Goal: Task Accomplishment & Management: Use online tool/utility

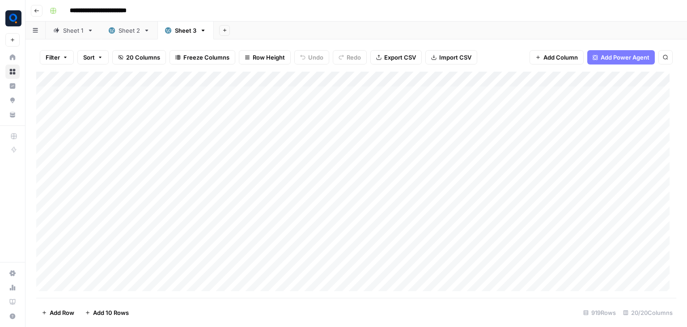
click at [382, 98] on div "Add Column" at bounding box center [356, 185] width 640 height 226
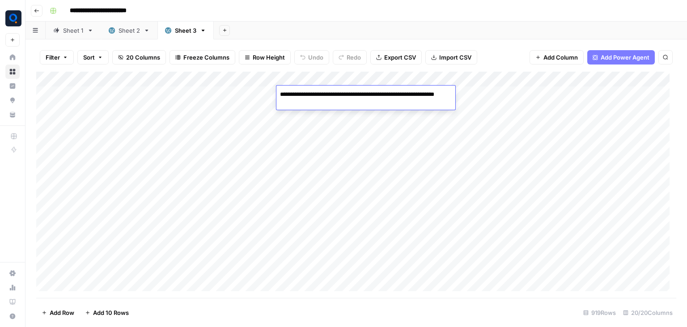
click at [225, 89] on div "Add Column" at bounding box center [356, 185] width 640 height 226
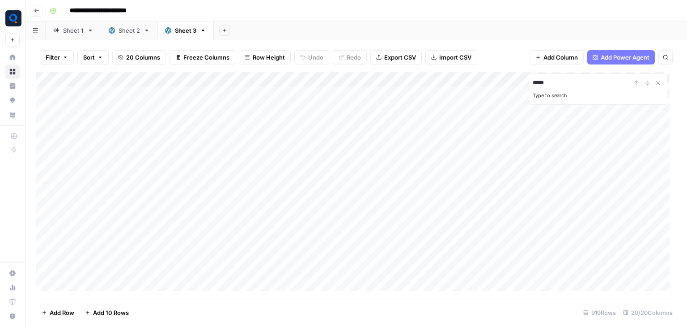
type input "*****"
click at [320, 97] on div "Add Column" at bounding box center [356, 185] width 640 height 226
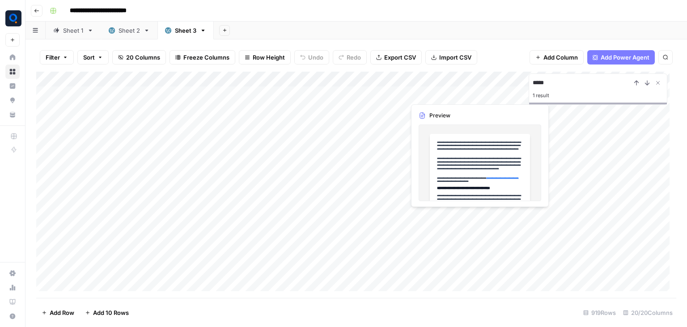
click at [460, 89] on div "Add Column" at bounding box center [356, 185] width 640 height 226
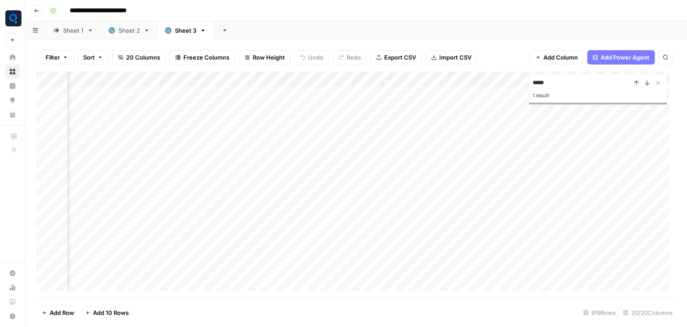
scroll to position [0, 216]
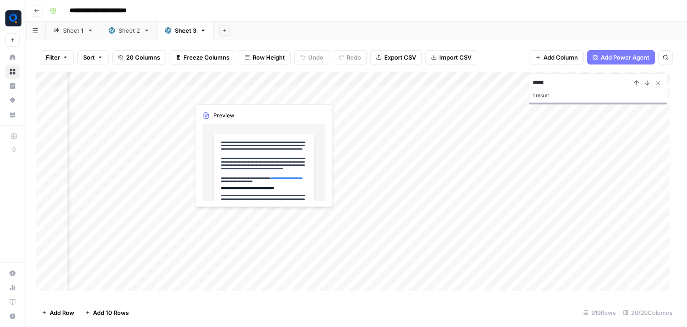
click at [310, 90] on div "Add Column" at bounding box center [356, 185] width 640 height 226
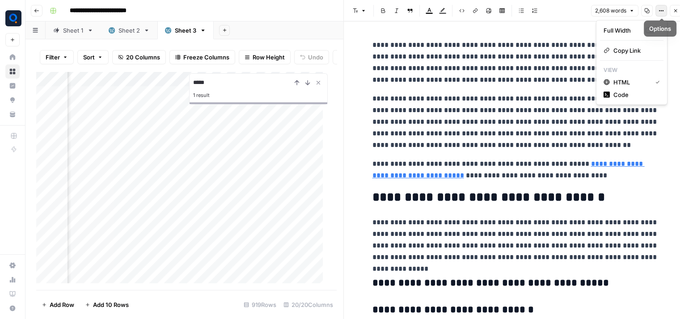
click at [662, 9] on icon "button" at bounding box center [661, 10] width 5 height 5
click at [626, 90] on span "Code" at bounding box center [635, 94] width 43 height 9
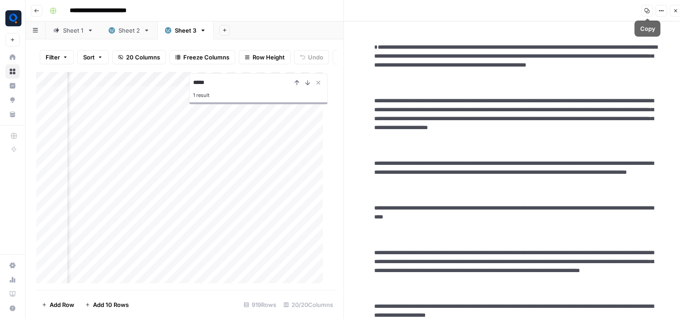
click at [644, 9] on button "Copy" at bounding box center [647, 11] width 12 height 12
click at [675, 10] on icon "button" at bounding box center [675, 10] width 5 height 5
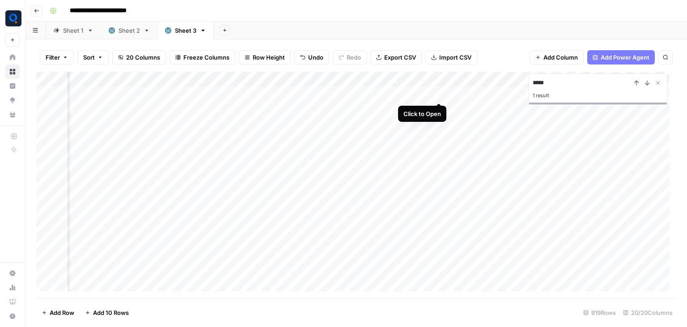
click at [435, 93] on div "Add Column" at bounding box center [356, 185] width 640 height 226
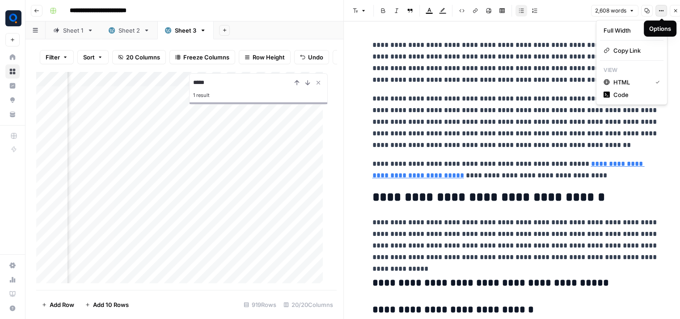
click at [664, 15] on button "Options" at bounding box center [662, 11] width 12 height 12
click at [632, 94] on span "Code" at bounding box center [635, 94] width 43 height 9
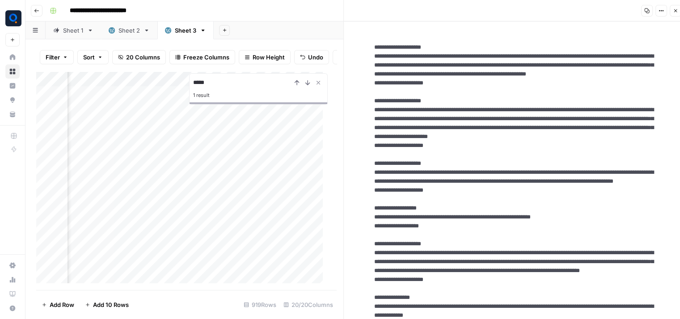
click at [649, 15] on button "Copy" at bounding box center [647, 11] width 12 height 12
click at [676, 11] on icon "button" at bounding box center [675, 10] width 5 height 5
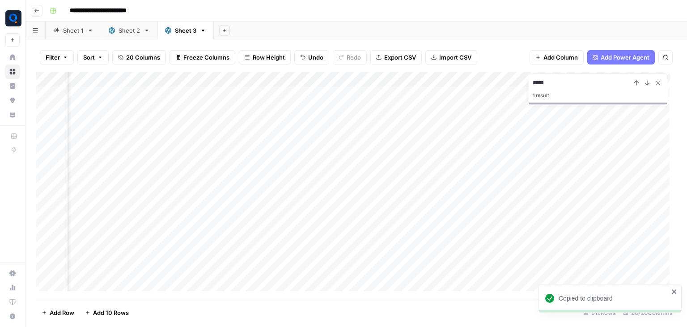
scroll to position [0, 381]
click at [394, 91] on div "Add Column" at bounding box center [356, 185] width 640 height 226
click at [402, 91] on div "Add Column" at bounding box center [356, 185] width 640 height 226
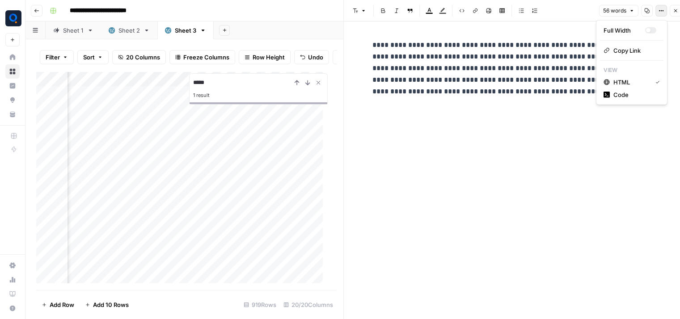
click at [663, 11] on icon "button" at bounding box center [661, 10] width 5 height 5
click at [642, 93] on span "Code" at bounding box center [635, 94] width 43 height 9
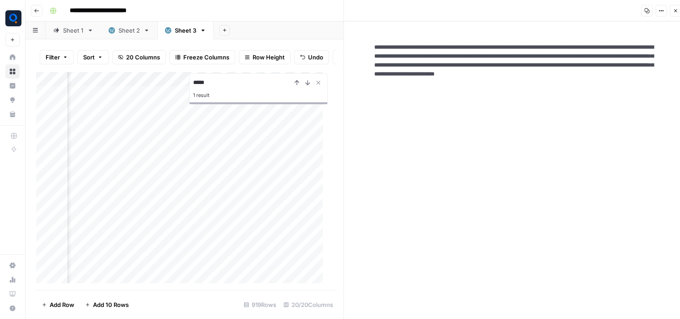
click at [648, 15] on button "Copy" at bounding box center [647, 11] width 12 height 12
click at [675, 10] on icon "button" at bounding box center [676, 10] width 3 height 3
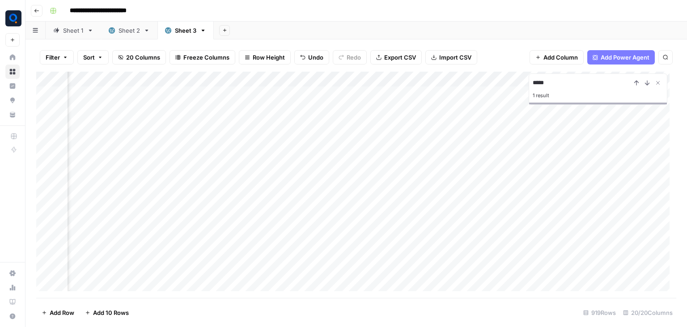
scroll to position [0, 758]
click at [523, 92] on div "Add Column" at bounding box center [356, 185] width 640 height 226
click at [469, 94] on div "Add Column" at bounding box center [356, 185] width 640 height 226
click at [512, 95] on input "**********" at bounding box center [527, 96] width 143 height 11
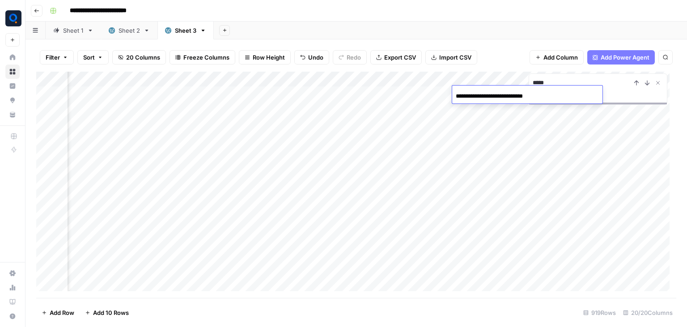
click at [512, 95] on input "**********" at bounding box center [527, 96] width 143 height 11
click at [422, 102] on div "Add Column" at bounding box center [356, 185] width 640 height 226
click at [242, 94] on div "Add Column" at bounding box center [356, 185] width 640 height 226
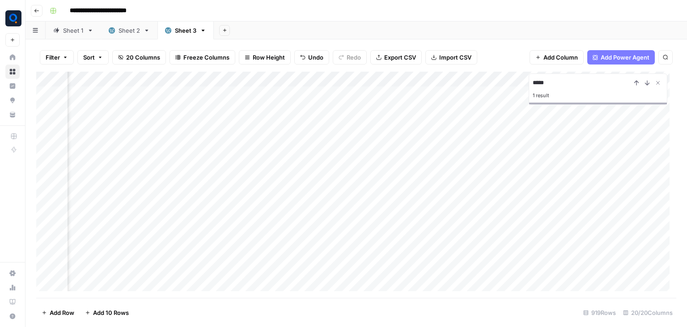
click at [369, 95] on div "Add Column" at bounding box center [356, 185] width 640 height 226
click at [340, 96] on div "Add Column" at bounding box center [356, 185] width 640 height 226
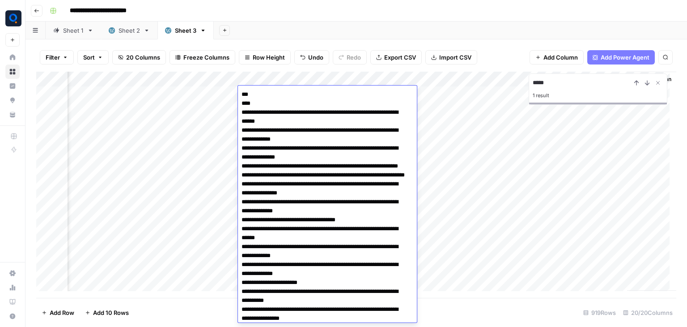
scroll to position [119, 0]
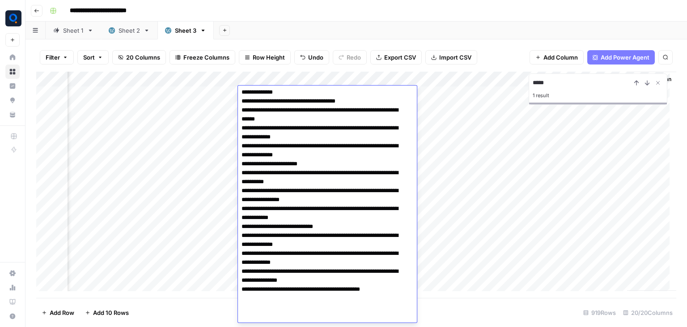
click at [338, 104] on textarea at bounding box center [324, 146] width 172 height 352
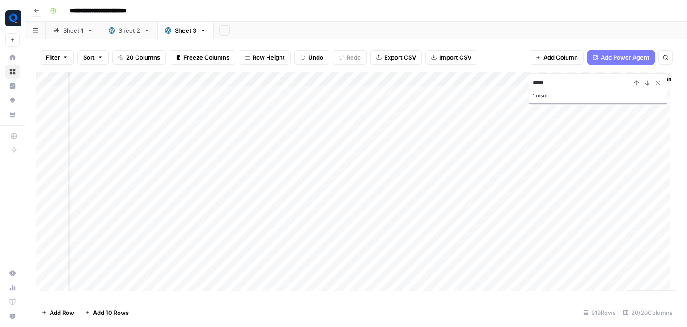
click at [444, 93] on div "Add Column" at bounding box center [356, 185] width 640 height 226
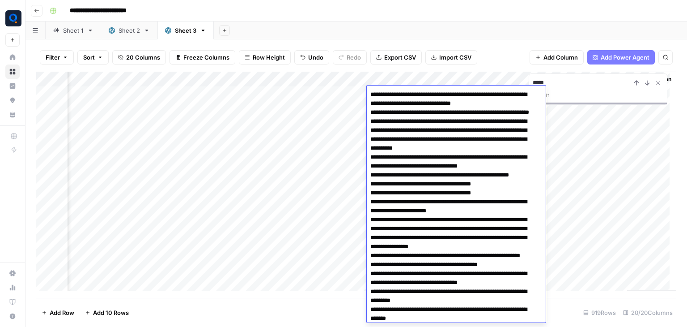
scroll to position [145, 0]
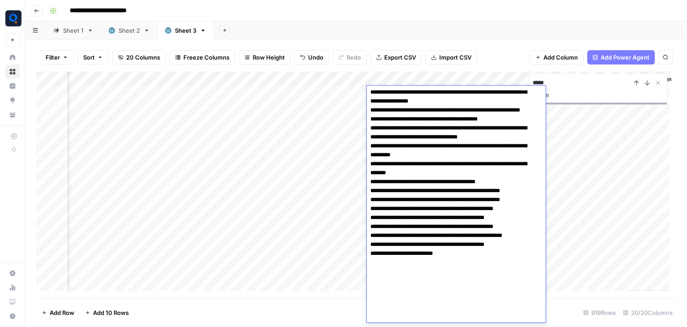
click at [444, 93] on textarea at bounding box center [453, 132] width 172 height 379
click at [440, 118] on textarea at bounding box center [453, 132] width 172 height 379
click at [570, 112] on div "Add Column" at bounding box center [356, 185] width 640 height 226
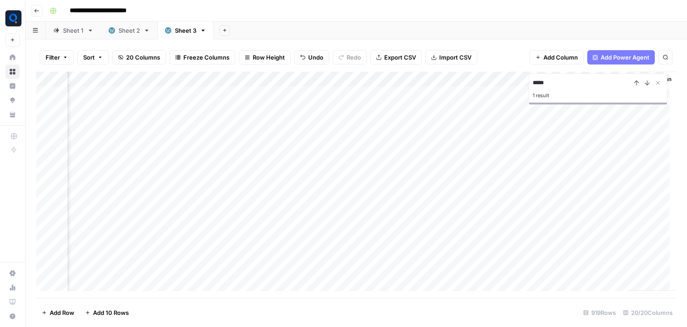
scroll to position [0, 1735]
click at [506, 92] on div "Add Column" at bounding box center [356, 185] width 640 height 226
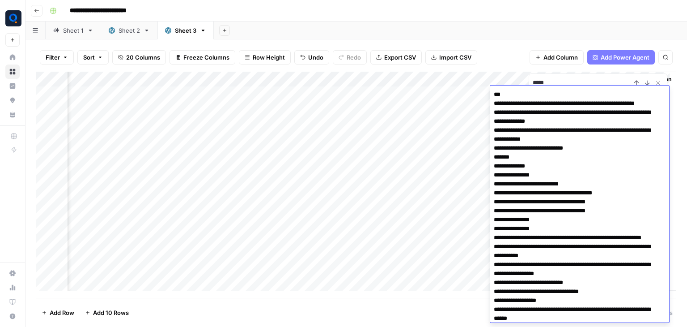
scroll to position [1268, 0]
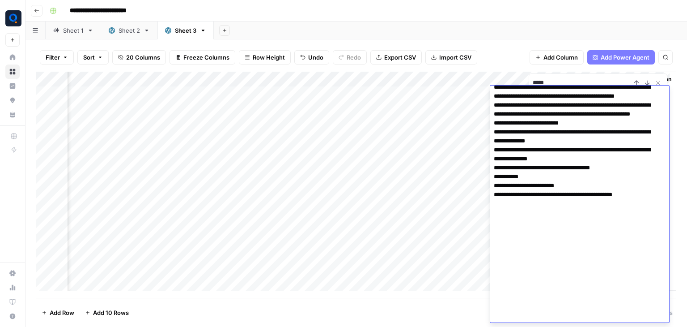
click at [208, 91] on div "Add Column" at bounding box center [356, 185] width 640 height 226
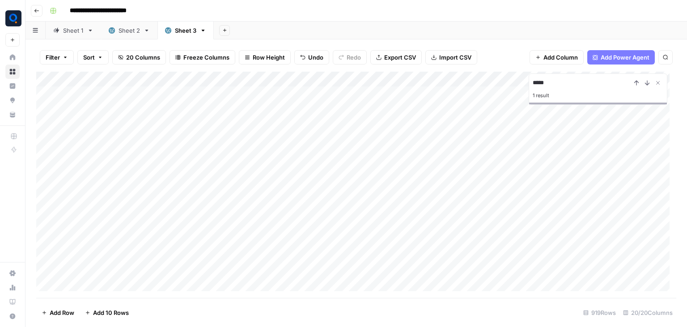
click at [208, 91] on div "Add Column" at bounding box center [356, 185] width 640 height 226
